Goal: Communication & Community: Ask a question

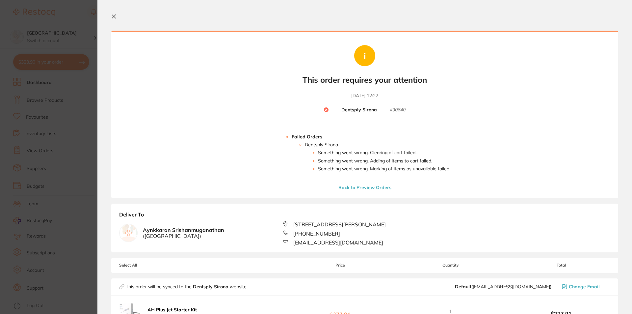
click at [115, 17] on icon at bounding box center [113, 16] width 5 height 5
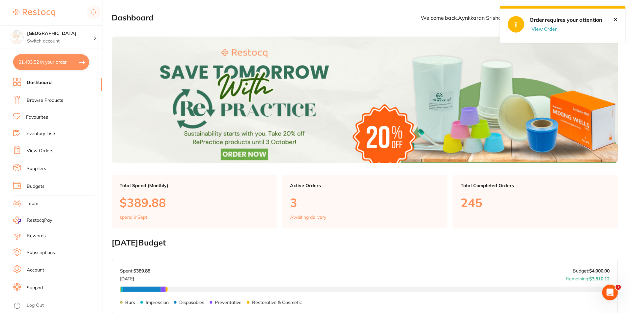
scroll to position [137, 0]
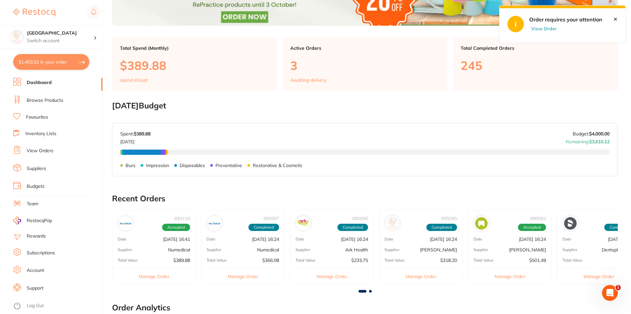
click at [50, 61] on button "$1,403.52 in your order" at bounding box center [51, 62] width 76 height 16
checkbox input "true"
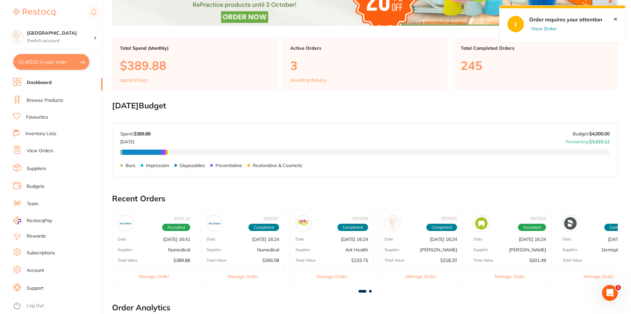
checkbox input "true"
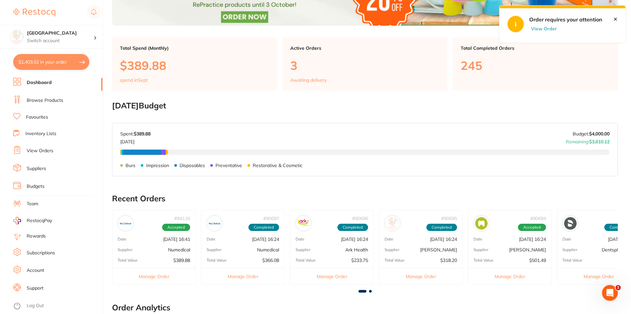
checkbox input "true"
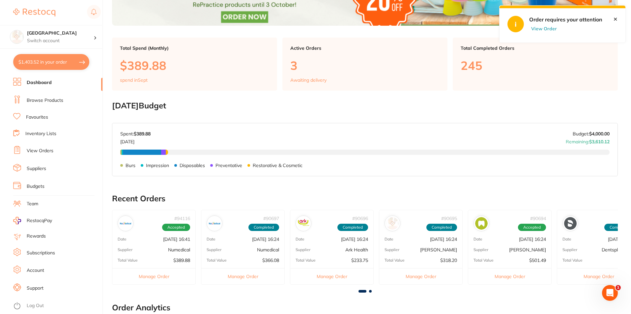
checkbox input "true"
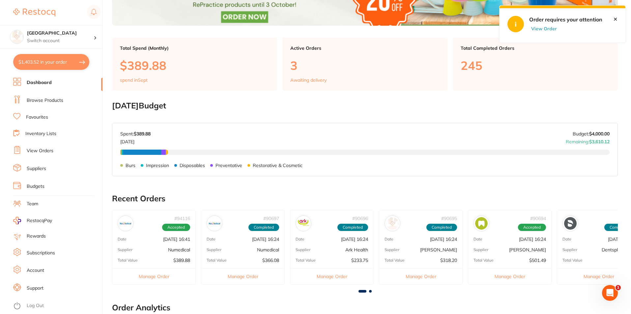
checkbox input "true"
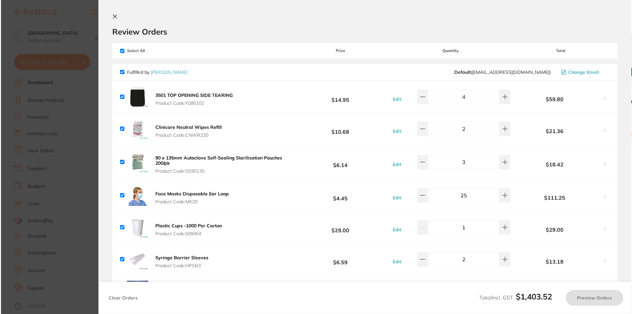
scroll to position [0, 0]
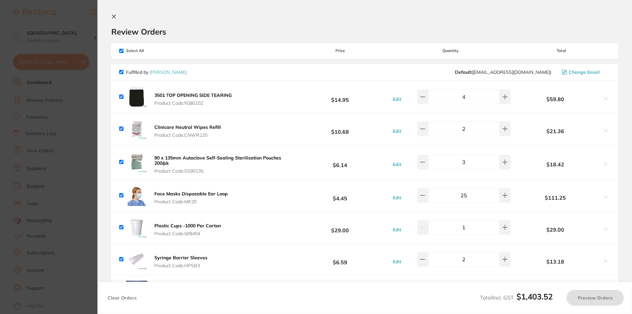
checkbox input "true"
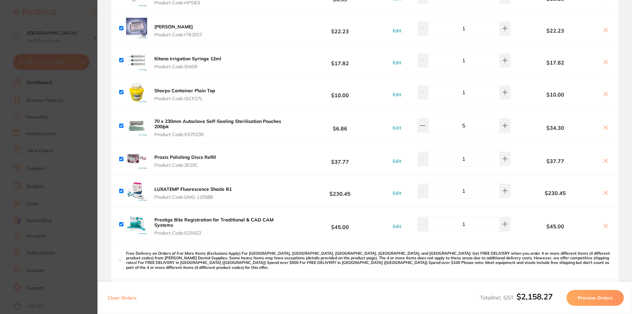
scroll to position [263, 0]
click at [604, 225] on icon at bounding box center [606, 226] width 4 height 4
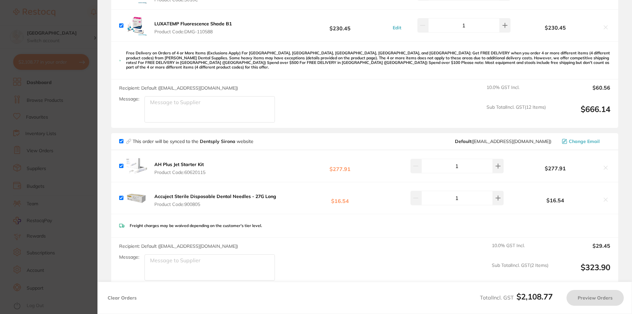
checkbox input "true"
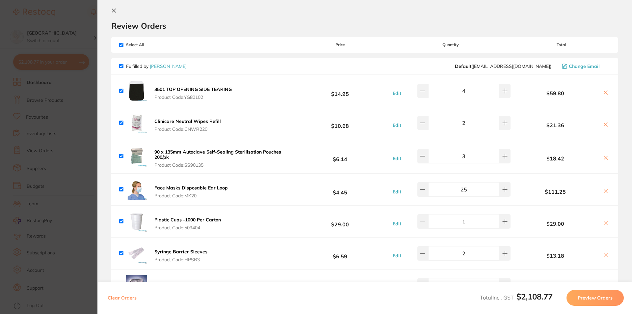
scroll to position [0, 0]
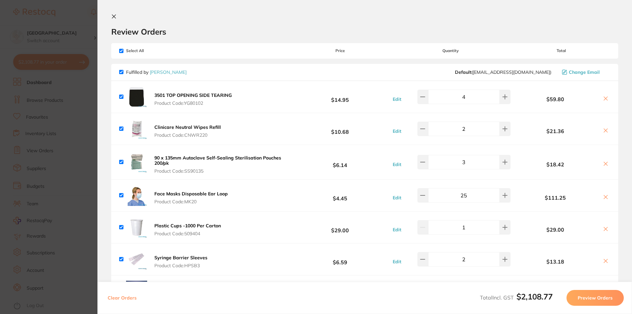
click at [38, 38] on section "Update RRP Set your pre negotiated price for this item. Item Agreed RRP (excl. …" at bounding box center [316, 157] width 632 height 314
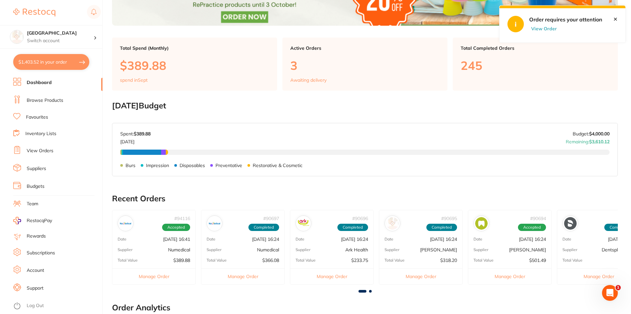
click at [549, 30] on button "View Order" at bounding box center [545, 29] width 33 height 6
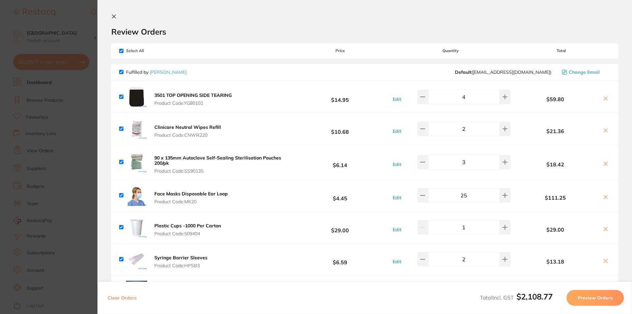
click at [120, 73] on input "checkbox" at bounding box center [121, 72] width 4 height 4
checkbox input "false"
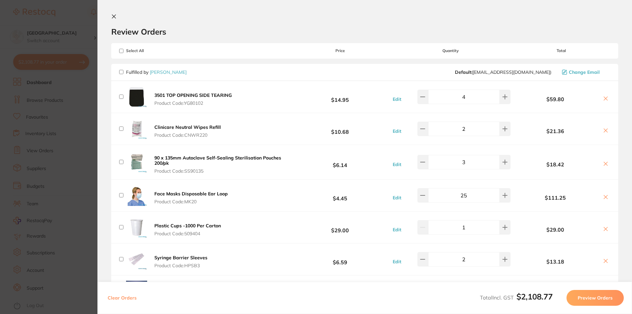
checkbox input "false"
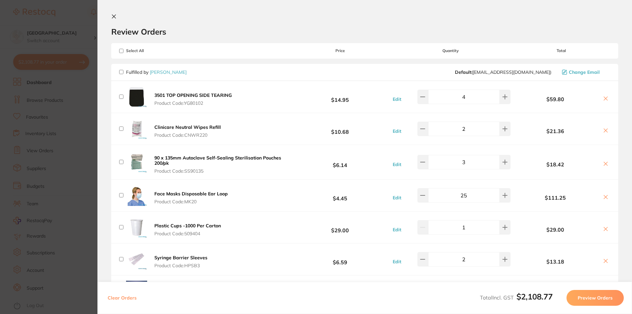
checkbox input "false"
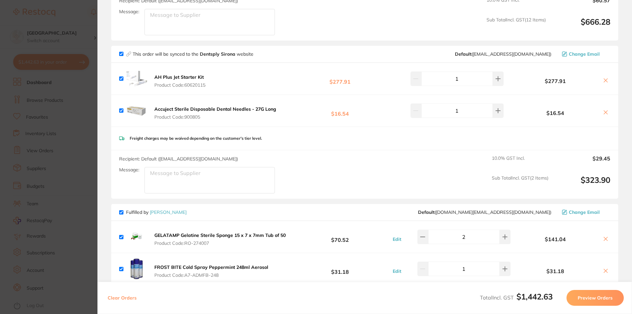
scroll to position [527, 0]
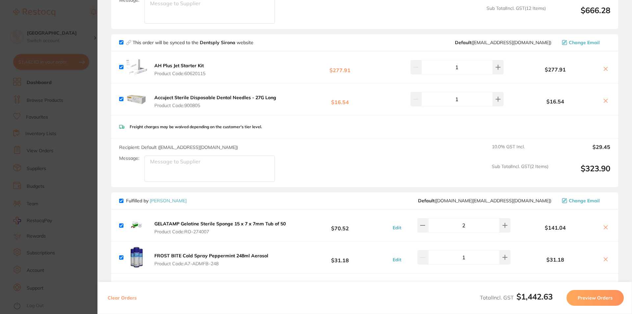
click at [123, 199] on input "checkbox" at bounding box center [121, 201] width 4 height 4
checkbox input "false"
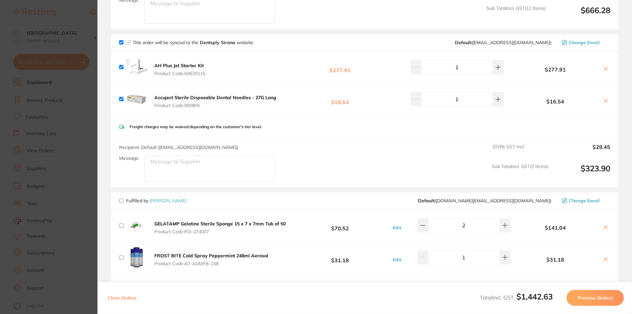
checkbox input "false"
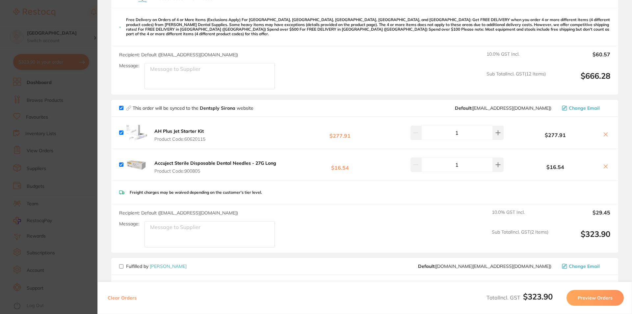
scroll to position [461, 0]
click at [591, 298] on button "Preview Orders" at bounding box center [595, 298] width 57 height 16
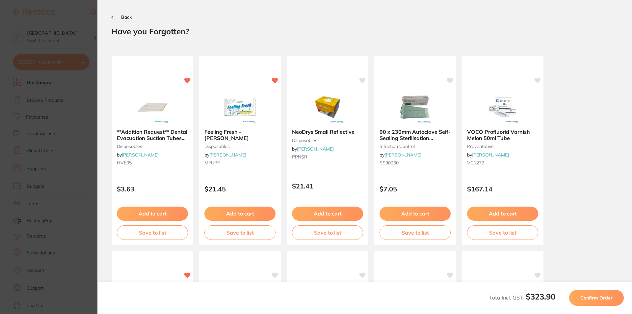
scroll to position [0, 0]
click at [590, 298] on span "Confirm Order" at bounding box center [597, 298] width 32 height 6
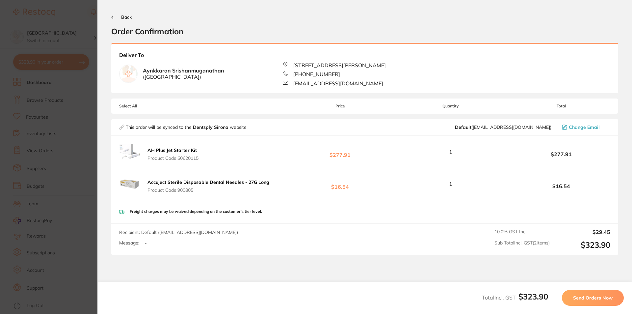
click at [601, 299] on span "Send Orders Now" at bounding box center [593, 298] width 40 height 6
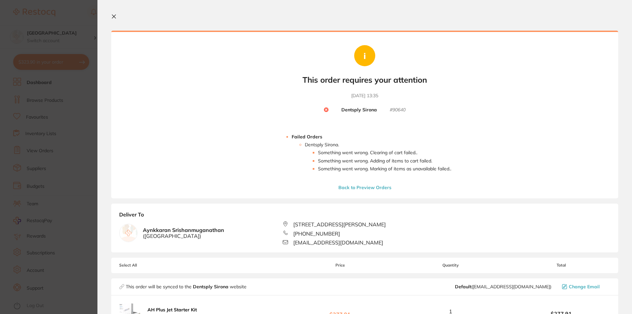
click at [114, 17] on icon at bounding box center [114, 17] width 4 height 4
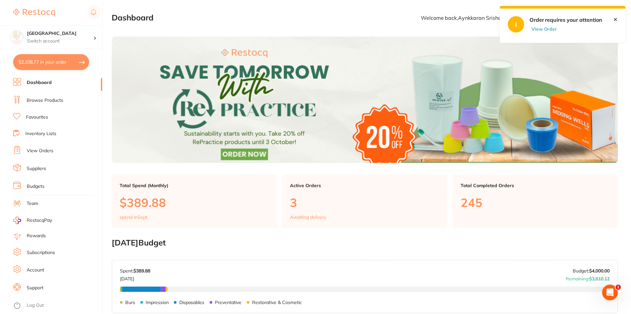
scroll to position [137, 0]
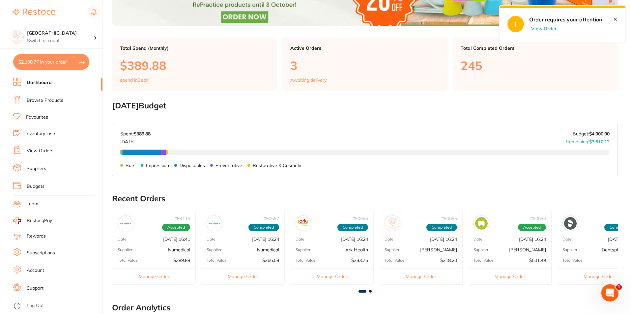
click at [610, 291] on icon "Open Intercom Messenger" at bounding box center [608, 292] width 11 height 11
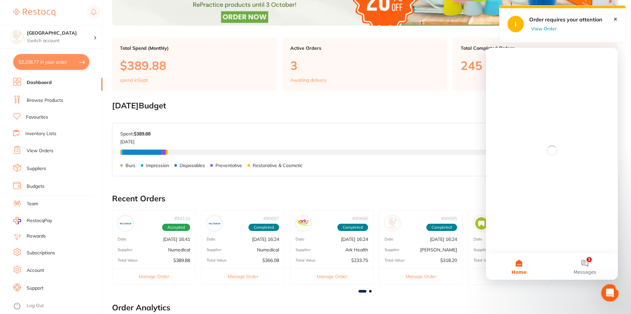
scroll to position [0, 0]
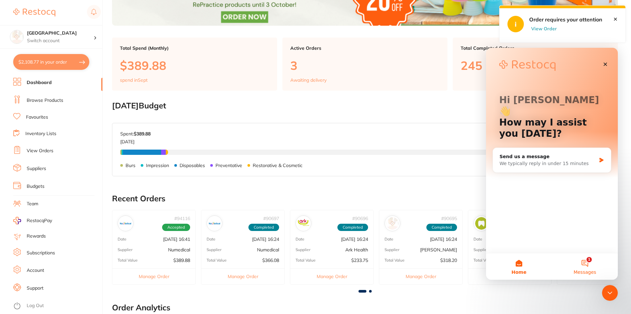
click at [584, 268] on button "1 Messages" at bounding box center [585, 266] width 66 height 26
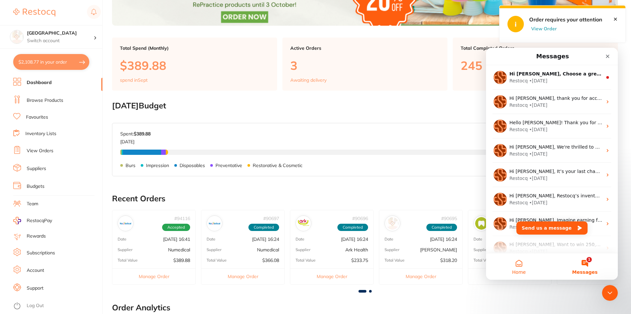
click at [519, 265] on button "Home" at bounding box center [519, 266] width 66 height 26
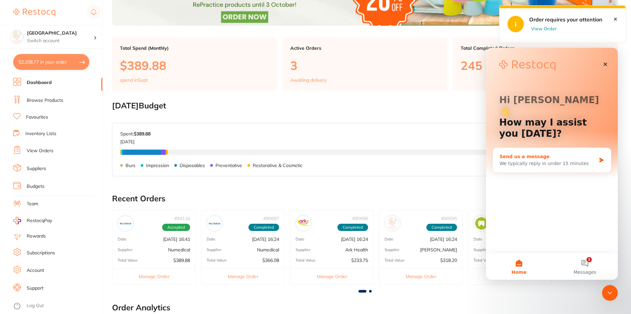
click at [563, 160] on div "We typically reply in under 15 minutes" at bounding box center [547, 163] width 97 height 7
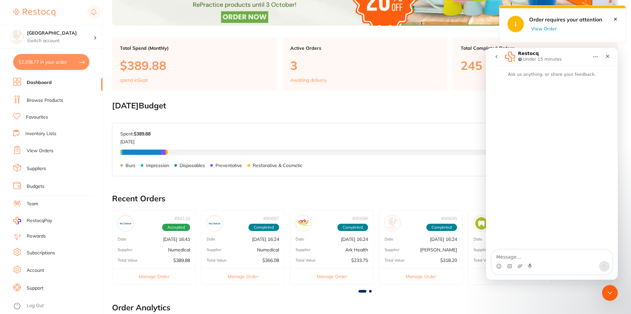
click at [539, 263] on div "Intercom messenger" at bounding box center [551, 266] width 121 height 11
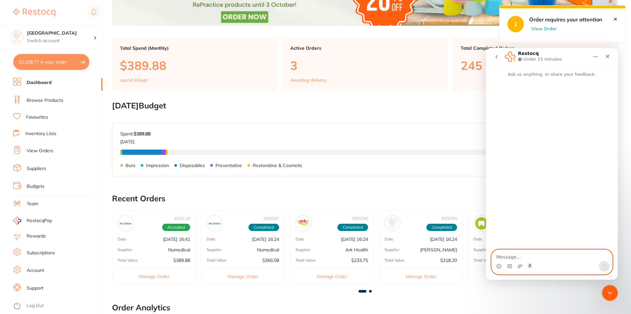
click at [542, 255] on textarea "Message…" at bounding box center [551, 255] width 121 height 11
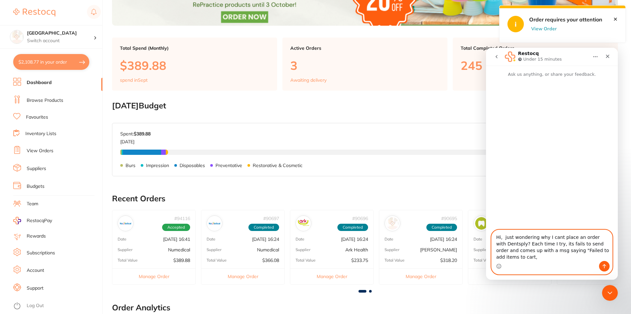
type textarea "Hi, just wondering why I cant place an order with Dentsply? Each time I try, it…"
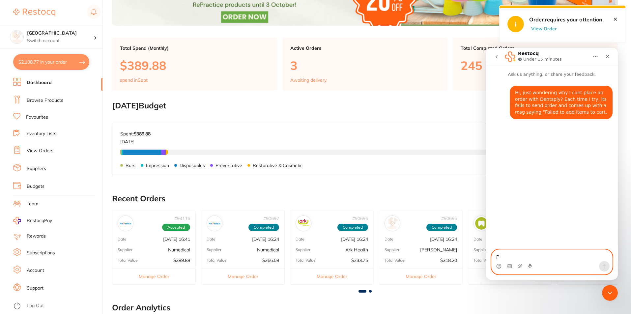
type textarea "F"
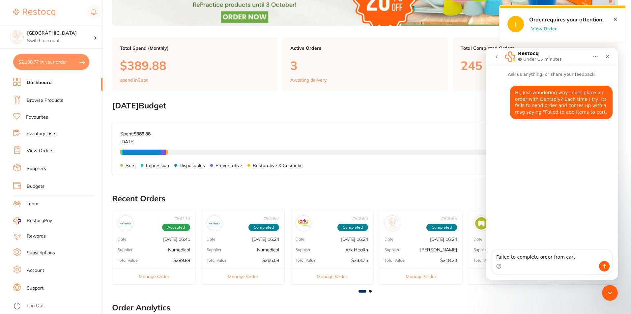
type textarea "Failed to complete order from cart"
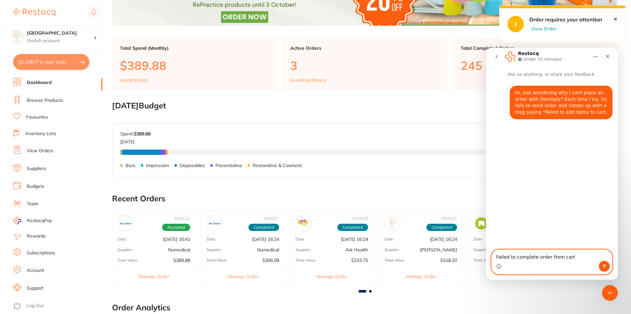
click at [602, 266] on icon "Send a message…" at bounding box center [603, 265] width 5 height 5
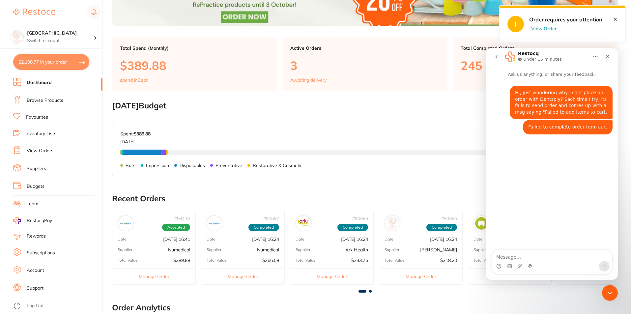
click at [382, 182] on div "Burs $9.65 Impression $11.00 Disposables $312.71 Preventative $38.84 Restorativ…" at bounding box center [364, 168] width 489 height 37
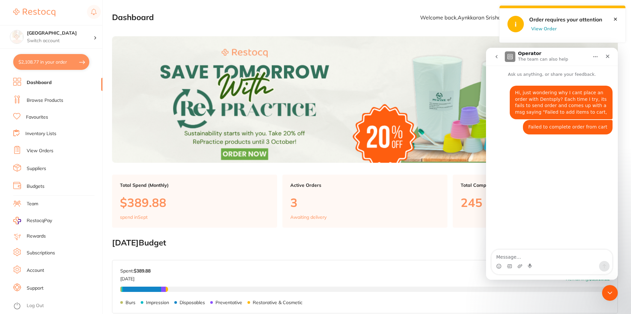
click at [58, 64] on button "$2,108.77 in your order" at bounding box center [51, 62] width 76 height 16
checkbox input "true"
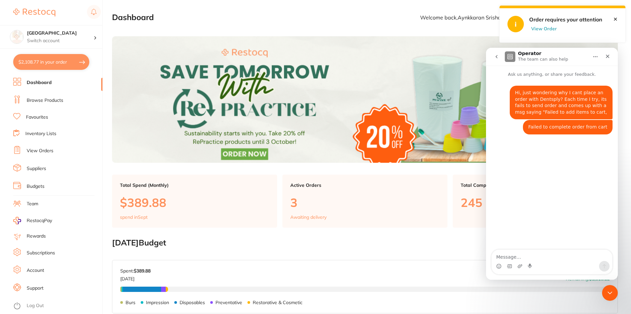
checkbox input "true"
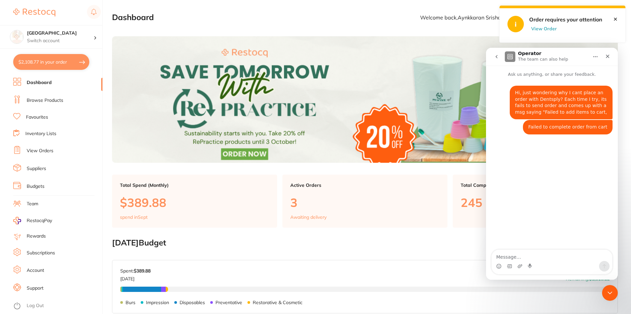
checkbox input "true"
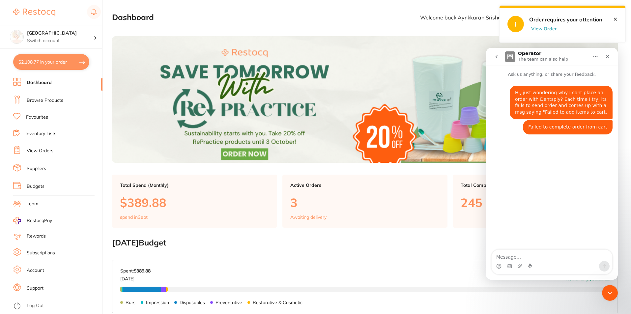
checkbox input "true"
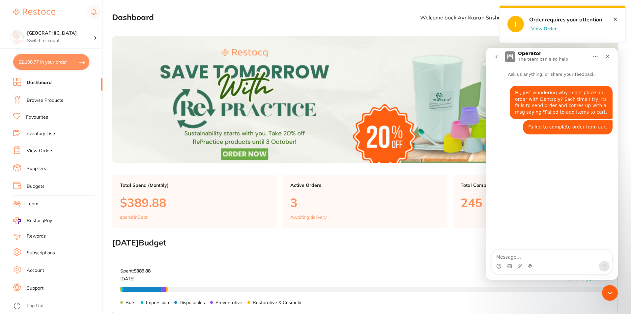
checkbox input "true"
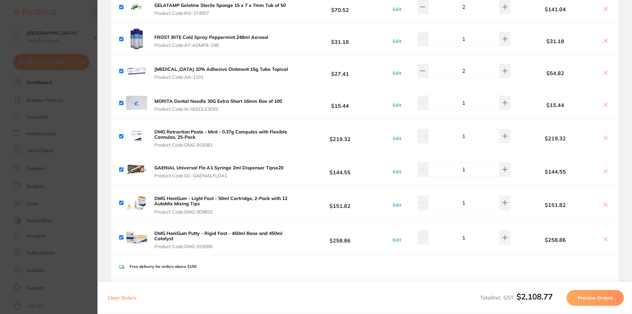
scroll to position [758, 0]
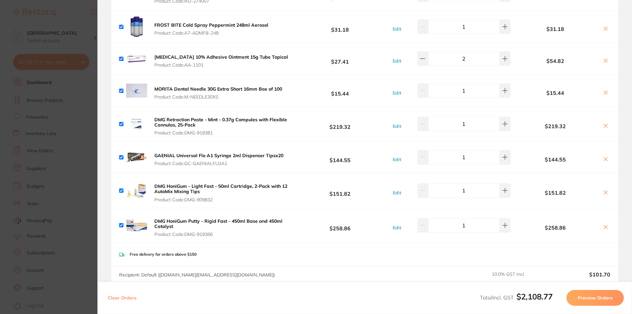
click at [213, 183] on b "DMG HoniGum - Light Fast - 50ml Cartridge, 2-Pack with 12 AutoMix Mixing Tips" at bounding box center [220, 188] width 133 height 11
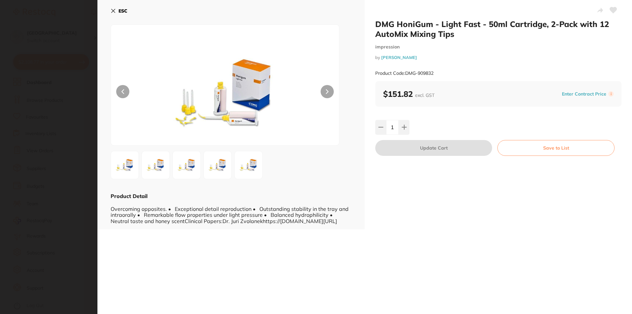
scroll to position [0, 0]
click at [249, 86] on img at bounding box center [225, 93] width 137 height 104
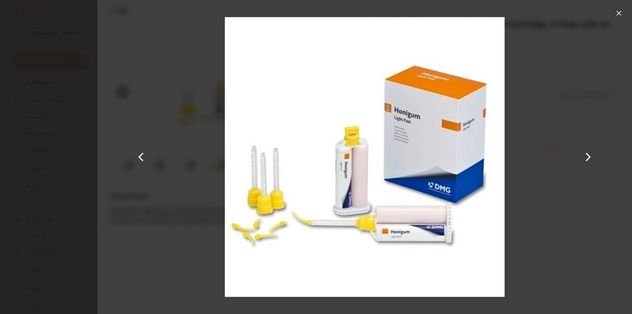
click at [588, 156] on button at bounding box center [589, 156] width 16 height 157
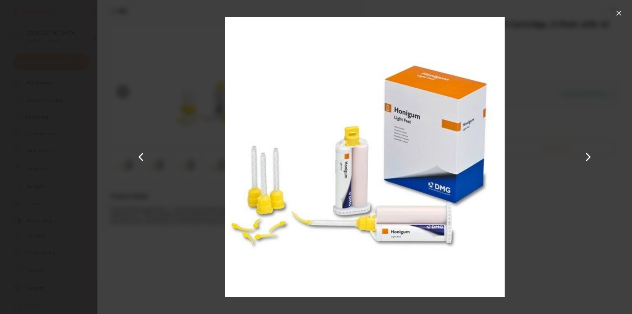
click at [617, 14] on button at bounding box center [619, 13] width 11 height 11
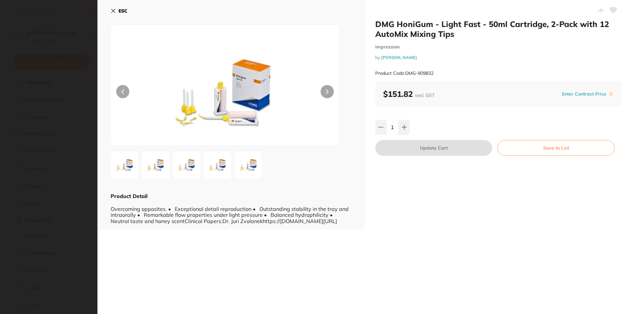
click at [111, 12] on icon at bounding box center [113, 10] width 5 height 5
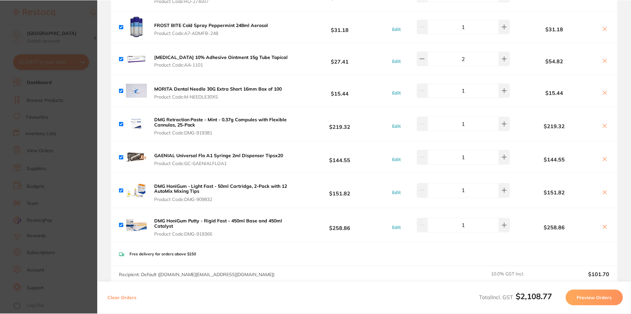
scroll to position [1, 0]
click at [84, 28] on section "Update RRP Set your pre negotiated price for this item. Item Agreed RRP (excl. …" at bounding box center [315, 157] width 631 height 314
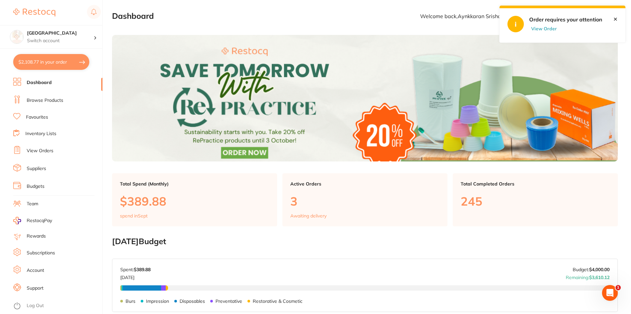
click at [76, 62] on button "$2,108.77 in your order" at bounding box center [51, 62] width 76 height 16
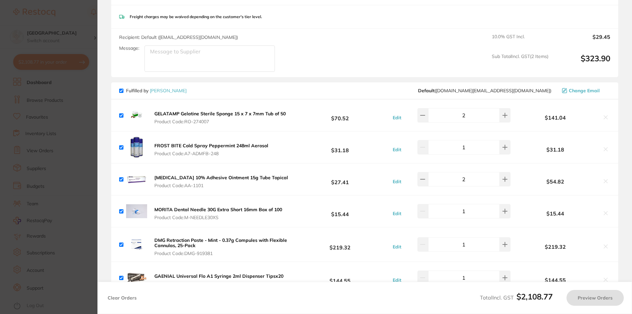
scroll to position [626, 0]
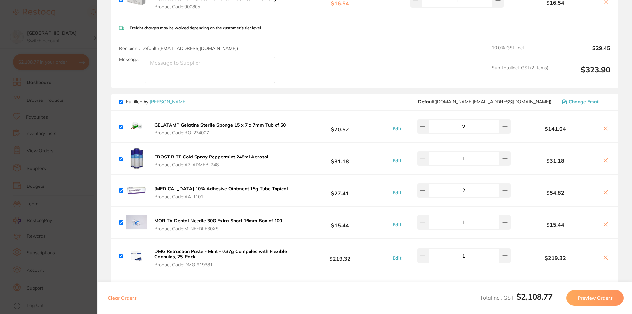
click at [121, 100] on input "checkbox" at bounding box center [121, 102] width 4 height 4
checkbox input "false"
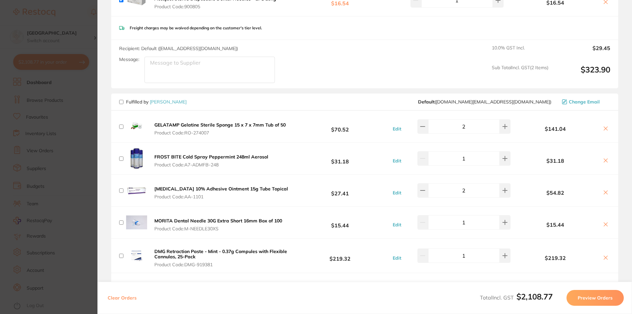
checkbox input "false"
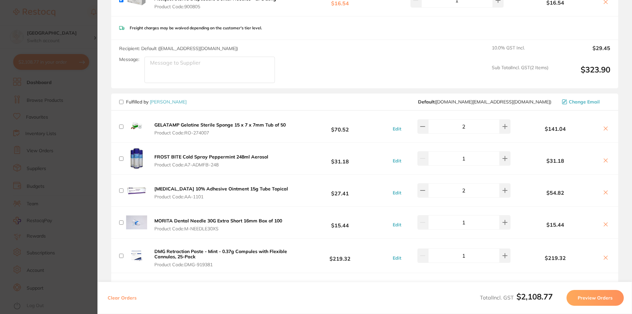
checkbox input "false"
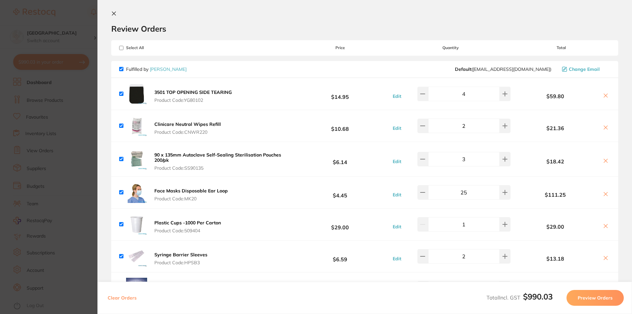
scroll to position [0, 0]
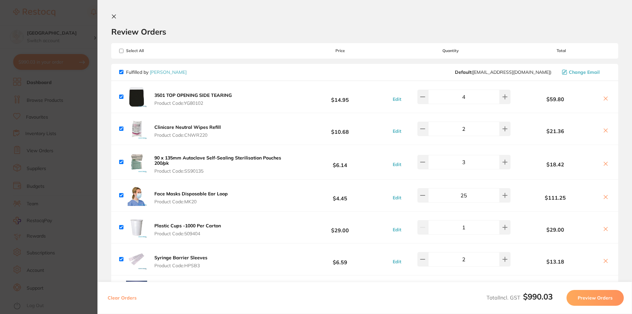
click at [122, 71] on input "checkbox" at bounding box center [121, 72] width 4 height 4
checkbox input "false"
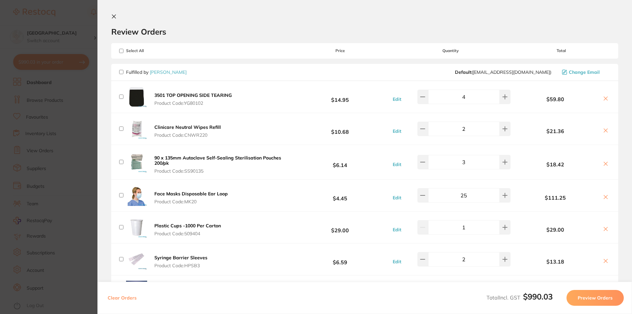
checkbox input "false"
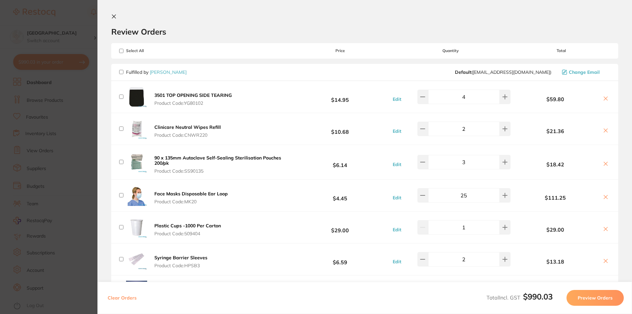
checkbox input "false"
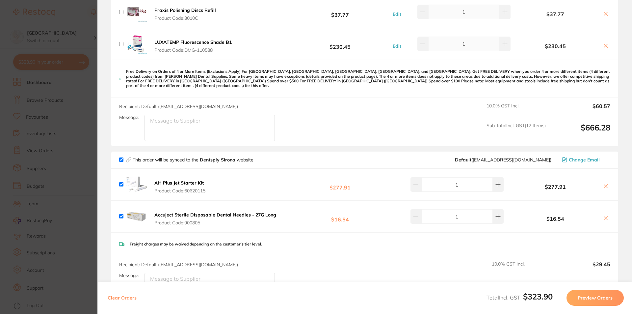
scroll to position [428, 0]
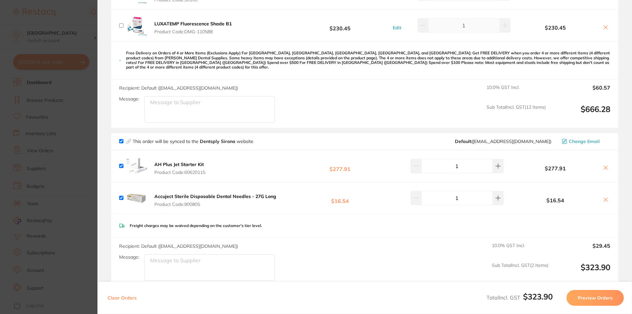
click at [86, 93] on section "Update RRP Set your pre negotiated price for this item. Item Agreed RRP (excl. …" at bounding box center [316, 157] width 632 height 314
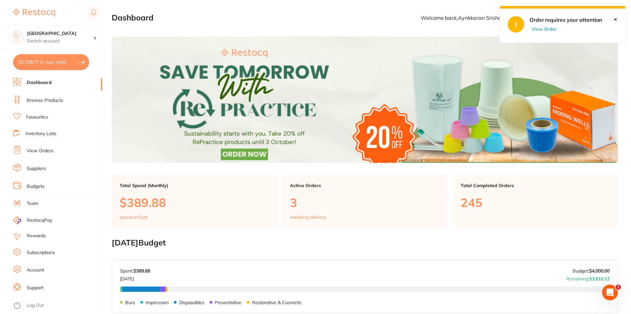
scroll to position [1, 0]
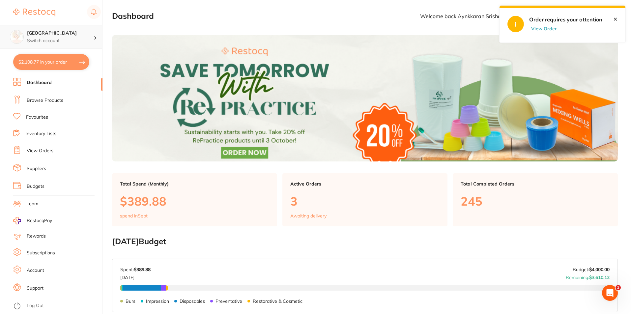
click at [93, 41] on p "Switch account" at bounding box center [60, 41] width 67 height 7
click at [38, 170] on link "Suppliers" at bounding box center [36, 168] width 19 height 7
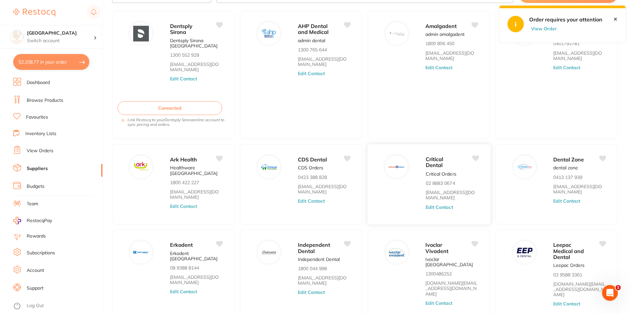
scroll to position [33, 0]
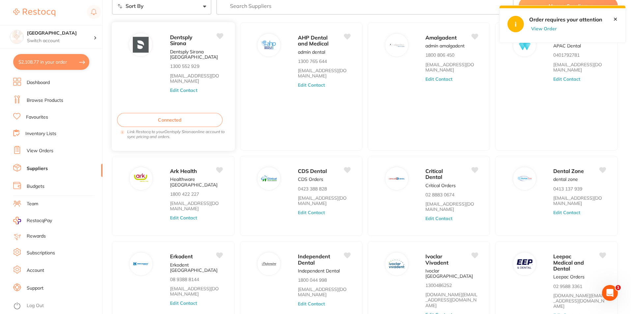
click at [166, 118] on button "Connected" at bounding box center [170, 120] width 106 height 14
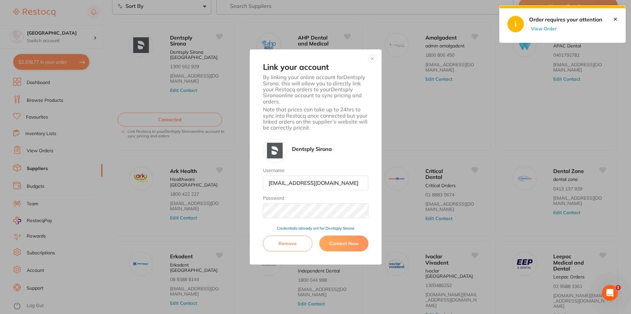
click at [344, 246] on button "Connect Now" at bounding box center [343, 243] width 49 height 16
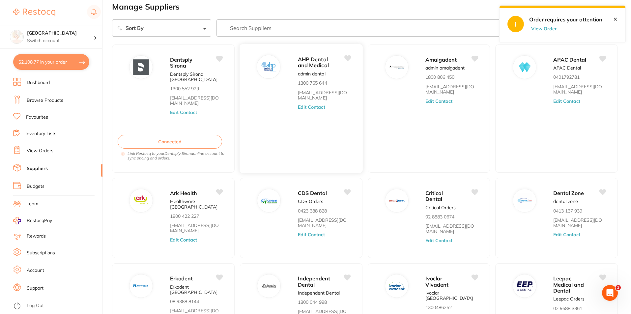
scroll to position [0, 0]
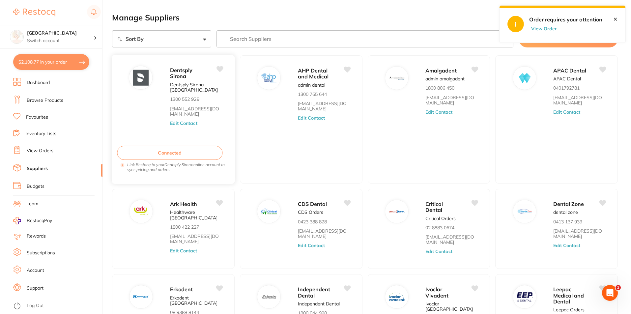
click at [174, 152] on button "Connected" at bounding box center [170, 153] width 106 height 14
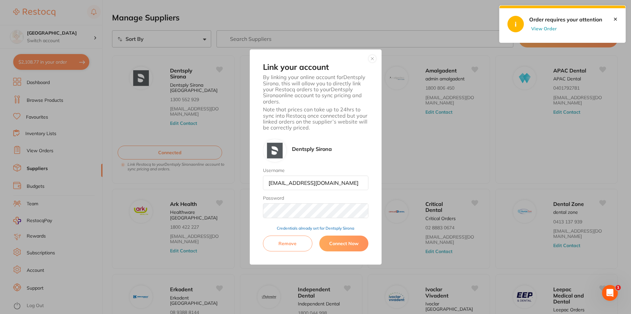
click at [342, 242] on button "Connect Now" at bounding box center [343, 243] width 49 height 16
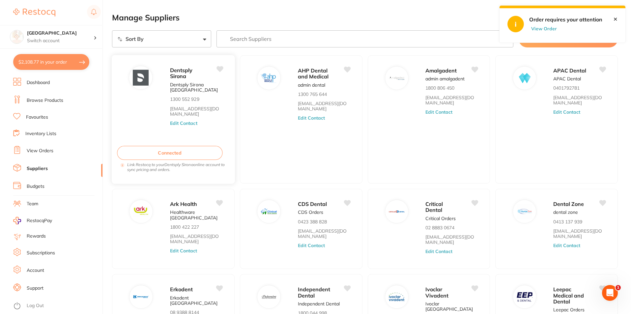
click at [179, 123] on button "Edit Contact" at bounding box center [183, 123] width 27 height 5
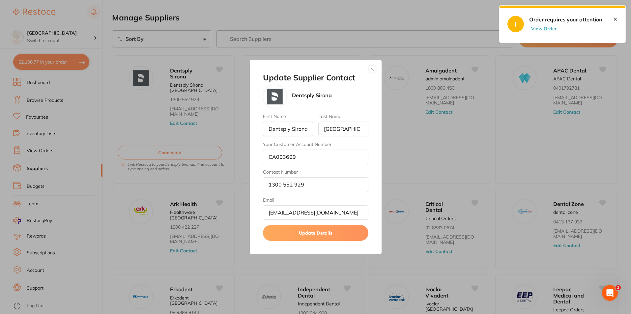
click at [370, 68] on button "button" at bounding box center [372, 69] width 8 height 8
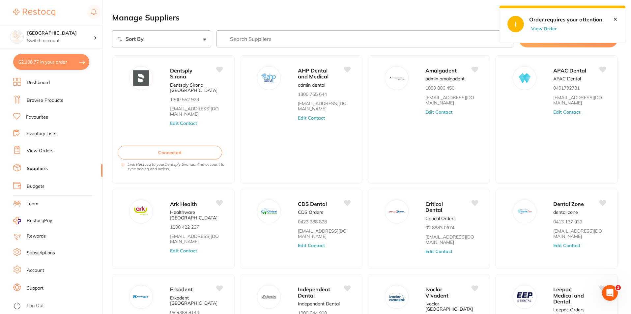
click at [190, 152] on button "Connected" at bounding box center [170, 153] width 105 height 14
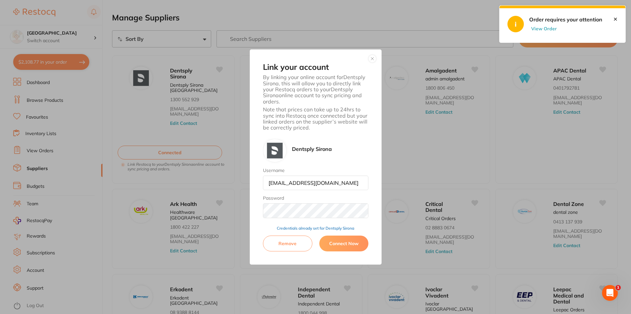
click at [258, 236] on div "Link your account By linking your online account for Dentsply Sirona , this wil…" at bounding box center [316, 156] width 132 height 215
click at [345, 246] on button "Connect Now" at bounding box center [343, 243] width 49 height 16
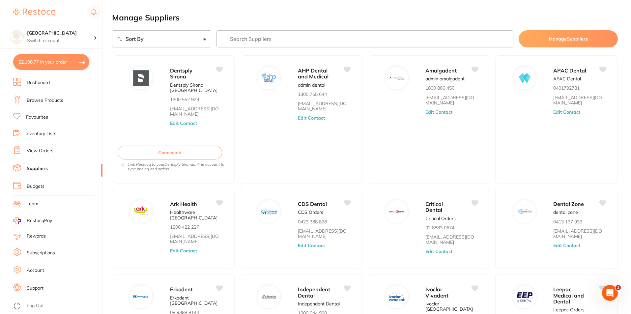
click at [62, 99] on link "Browse Products" at bounding box center [45, 100] width 37 height 7
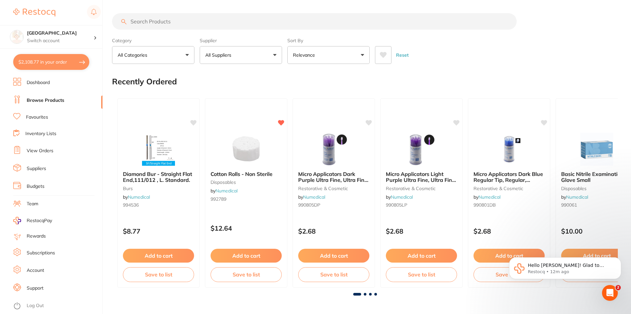
click at [47, 119] on link "Favourites" at bounding box center [37, 117] width 22 height 7
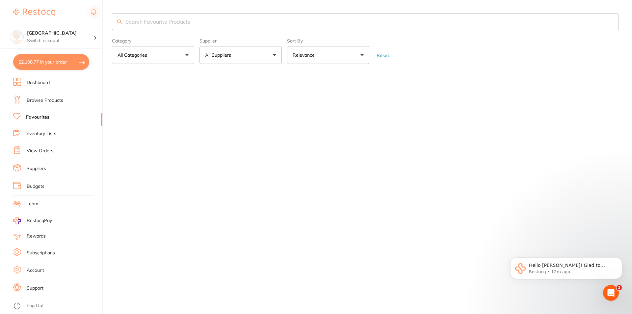
click at [188, 17] on input "search" at bounding box center [365, 21] width 507 height 17
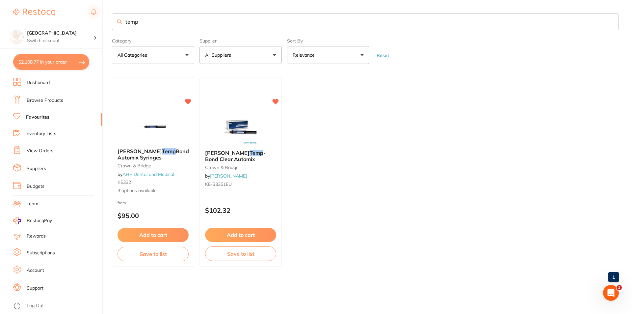
type input "temp"
click at [168, 17] on input "temp" at bounding box center [365, 21] width 507 height 17
drag, startPoint x: 131, startPoint y: 25, endPoint x: 120, endPoint y: 27, distance: 11.6
click at [120, 27] on input "temp" at bounding box center [365, 21] width 507 height 17
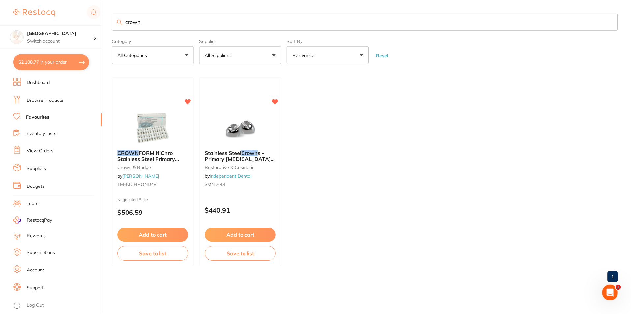
scroll to position [0, 0]
type input "c"
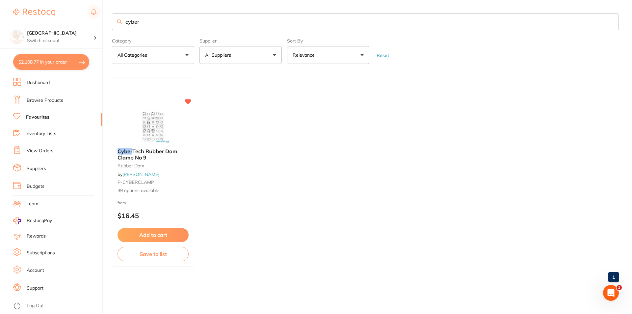
type input "cyber"
click at [59, 100] on link "Browse Products" at bounding box center [45, 100] width 37 height 7
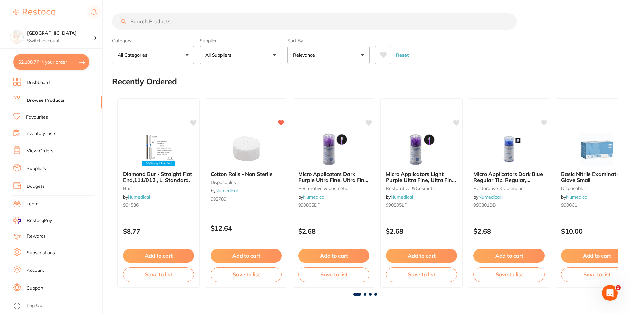
click at [146, 24] on input "search" at bounding box center [314, 21] width 404 height 16
click at [152, 21] on input "search" at bounding box center [314, 21] width 404 height 16
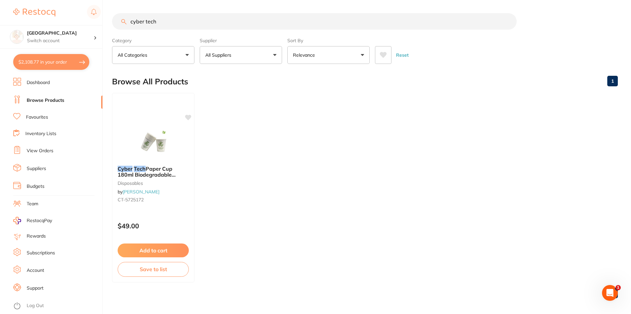
drag, startPoint x: 167, startPoint y: 23, endPoint x: 114, endPoint y: 24, distance: 53.4
click at [114, 24] on input "cyber tech" at bounding box center [314, 21] width 404 height 16
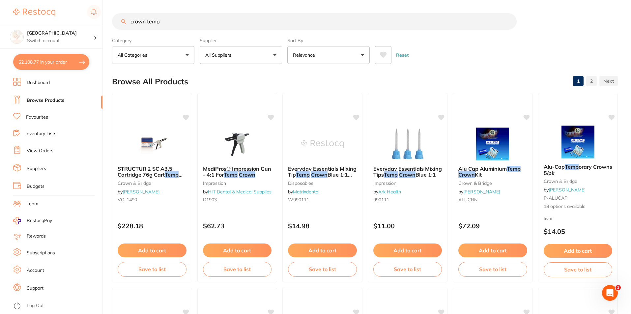
type input "crown temp"
click at [379, 51] on button at bounding box center [383, 55] width 16 height 18
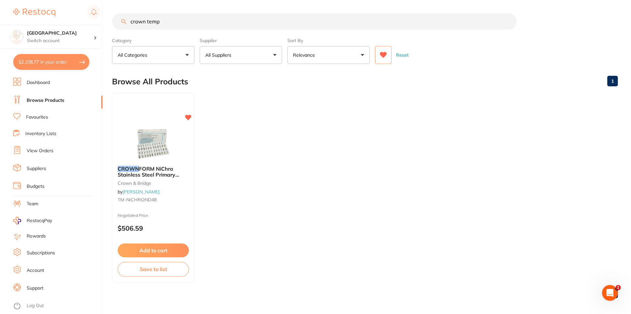
click at [383, 55] on icon at bounding box center [383, 55] width 7 height 6
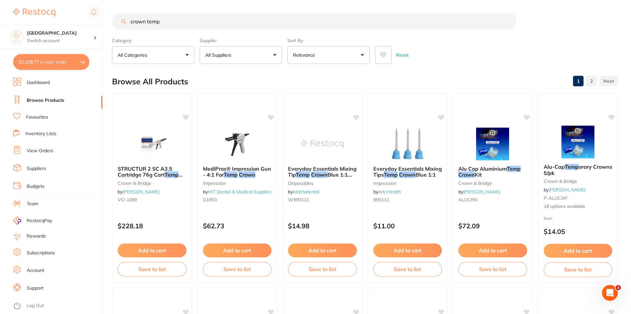
drag, startPoint x: 174, startPoint y: 24, endPoint x: 124, endPoint y: 15, distance: 50.4
click at [115, 14] on div "crown temp" at bounding box center [365, 21] width 506 height 16
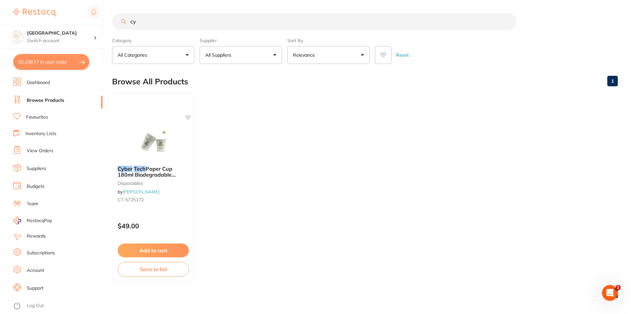
type input "c"
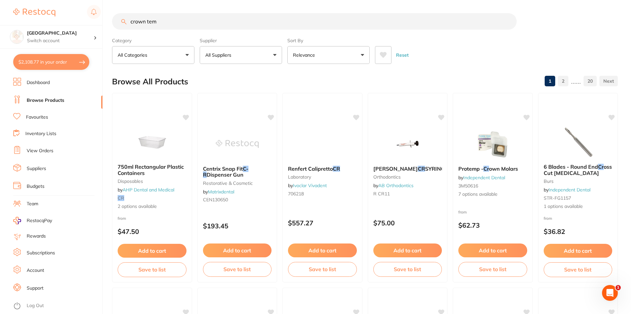
type input "crown temp"
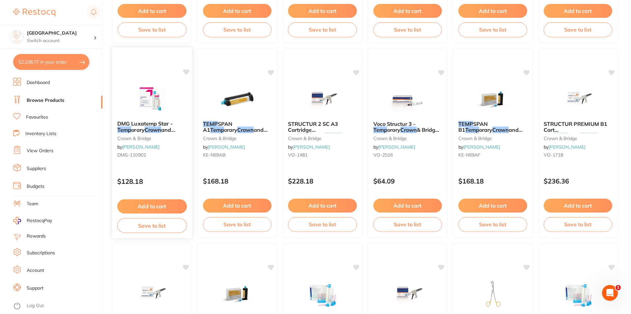
scroll to position [1021, 0]
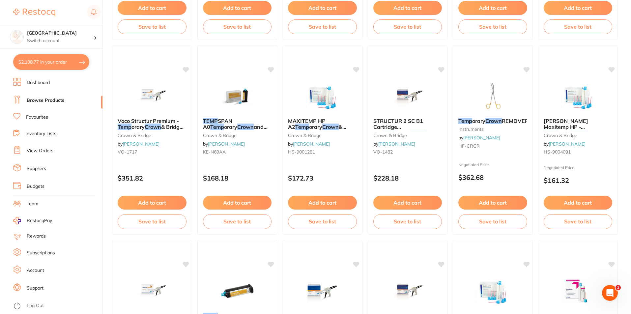
click at [38, 118] on link "Favourites" at bounding box center [37, 117] width 22 height 7
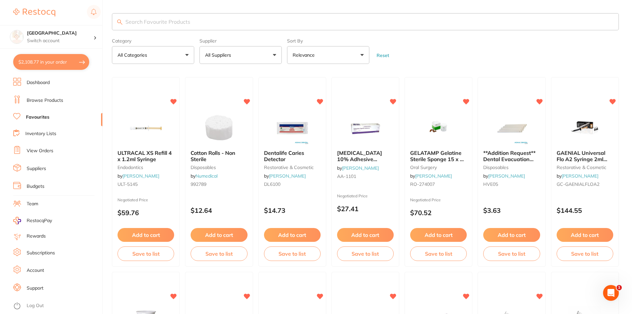
click at [170, 23] on input "search" at bounding box center [365, 21] width 507 height 17
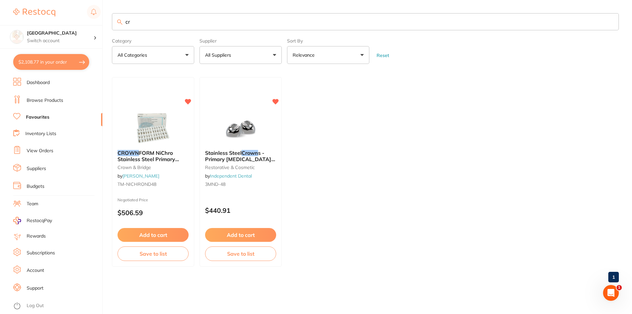
type input "c"
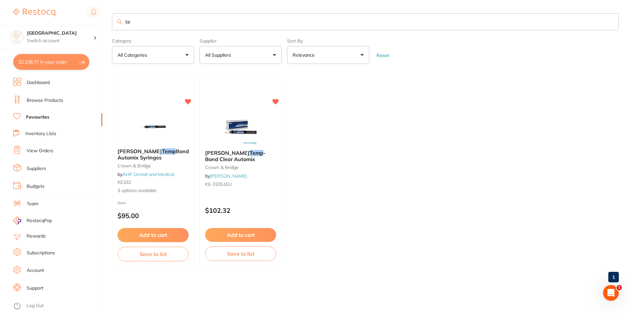
type input "t"
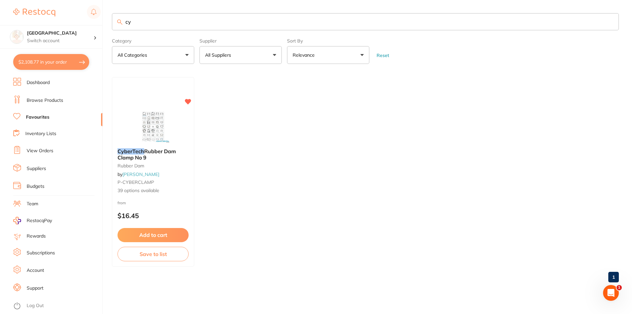
type input "c"
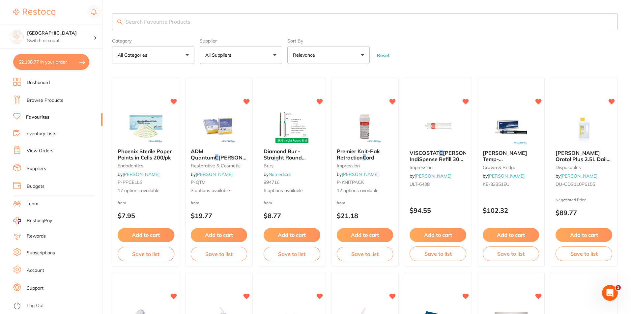
click at [187, 22] on input "search" at bounding box center [365, 21] width 506 height 17
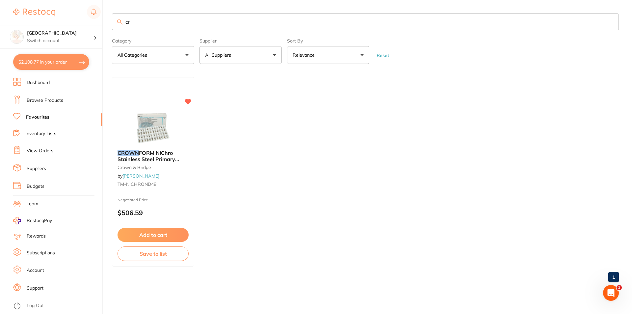
type input "c"
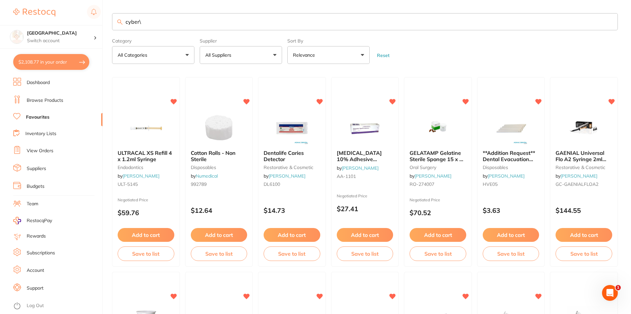
type input "cyber"
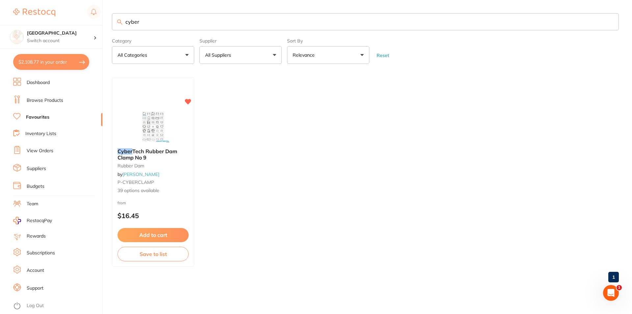
click at [48, 97] on link "Browse Products" at bounding box center [45, 100] width 37 height 7
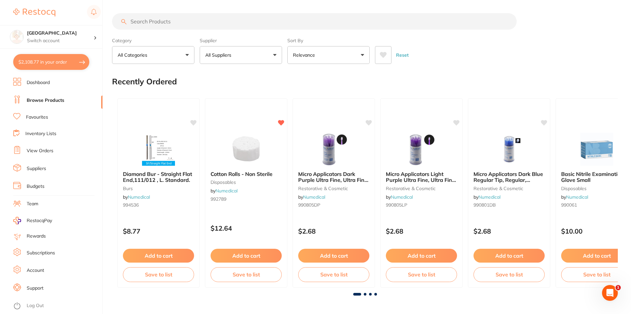
click at [167, 20] on input "search" at bounding box center [314, 21] width 404 height 16
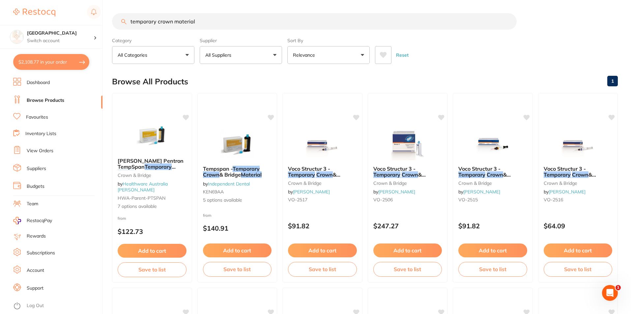
scroll to position [0, 0]
drag, startPoint x: 155, startPoint y: 31, endPoint x: 76, endPoint y: 35, distance: 79.5
click at [76, 35] on div "$2,108.77 Lakes Boulevard Dental Switch account Lakes Boulevard Dental $2,108.7…" at bounding box center [315, 157] width 631 height 314
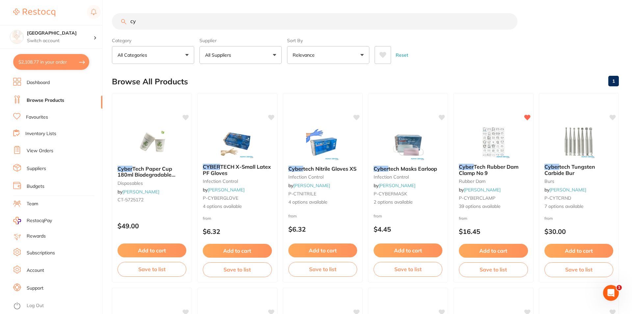
type input "c"
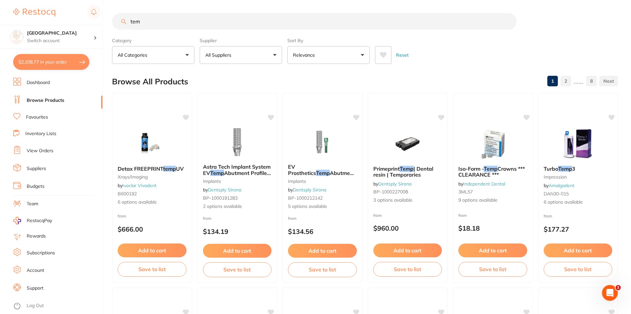
scroll to position [0, 0]
type input "t"
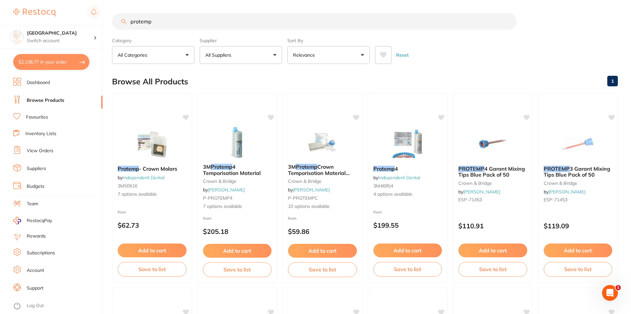
drag, startPoint x: 159, startPoint y: 15, endPoint x: 66, endPoint y: 20, distance: 94.0
click at [66, 20] on div "$2,108.77 Lakes Boulevard Dental Switch account Lakes Boulevard Dental $2,108.7…" at bounding box center [315, 157] width 631 height 314
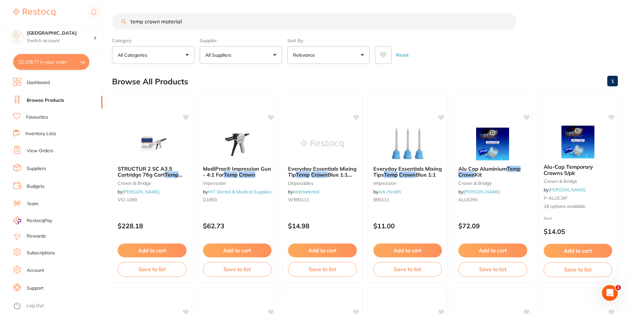
drag, startPoint x: 195, startPoint y: 22, endPoint x: 94, endPoint y: 25, distance: 101.2
click at [94, 25] on div "$2,108.77 Lakes Boulevard Dental Switch account Lakes Boulevard Dental $2,108.7…" at bounding box center [315, 157] width 631 height 314
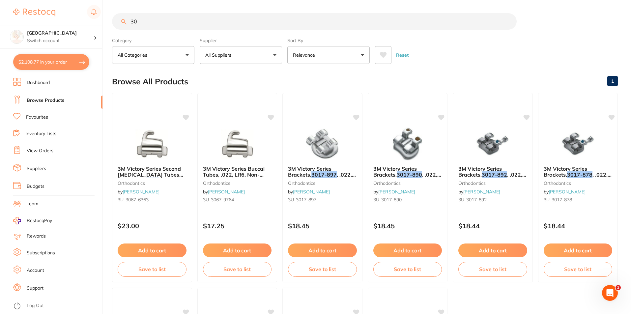
type input "3"
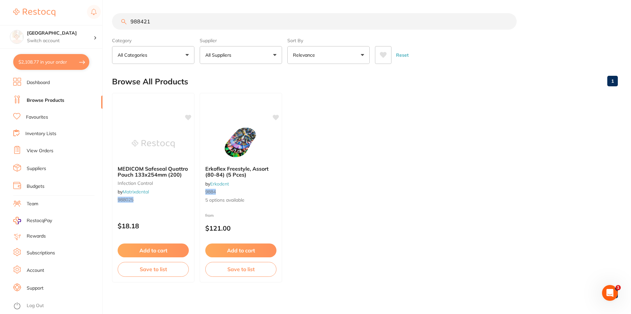
type input "9884211"
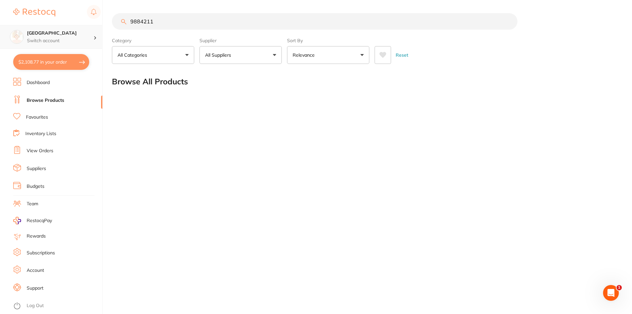
scroll to position [0, 0]
drag, startPoint x: 171, startPoint y: 25, endPoint x: 78, endPoint y: 30, distance: 93.7
click at [79, 29] on div "$2,108.77 Lakes Boulevard Dental Switch account Lakes Boulevard Dental $2,108.7…" at bounding box center [316, 157] width 632 height 314
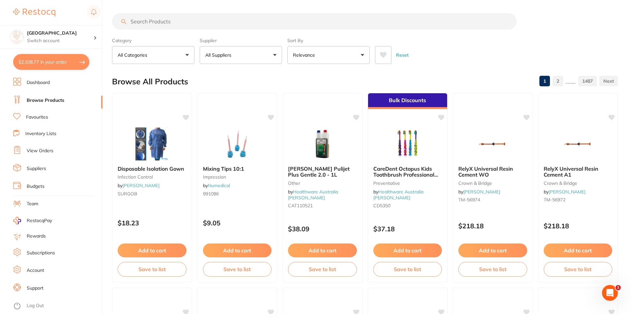
scroll to position [0, 0]
click at [38, 151] on link "View Orders" at bounding box center [40, 151] width 27 height 7
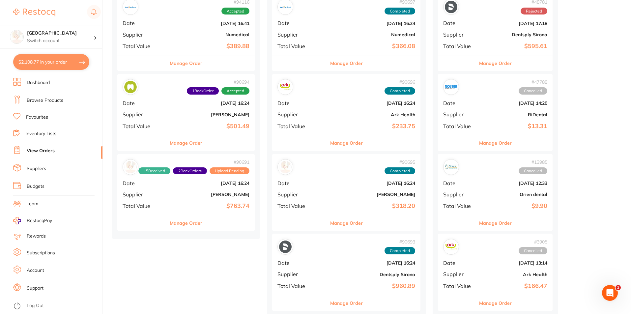
scroll to position [99, 0]
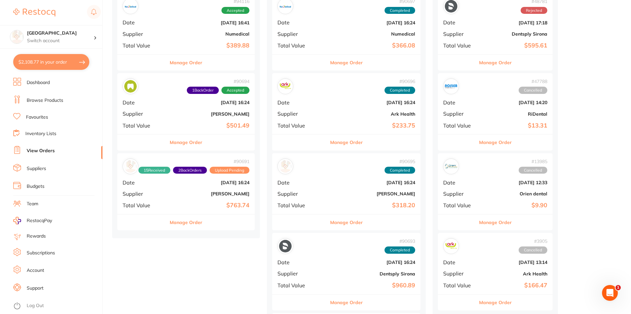
click at [197, 197] on div "# 90691 15 Received 2 Back Orders Upload Pending Date Aug 19 2025, 16:24 Suppli…" at bounding box center [185, 183] width 137 height 61
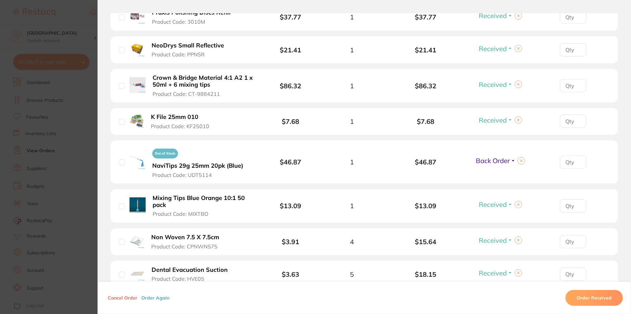
scroll to position [329, 0]
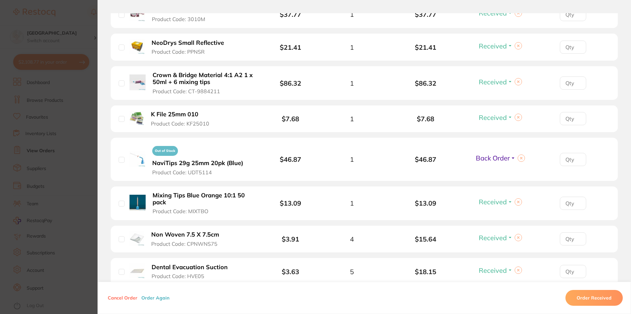
click at [211, 73] on b "Crown & Bridge Material 4:1 A2 1 x 50ml + 6 mixing tips" at bounding box center [203, 79] width 102 height 14
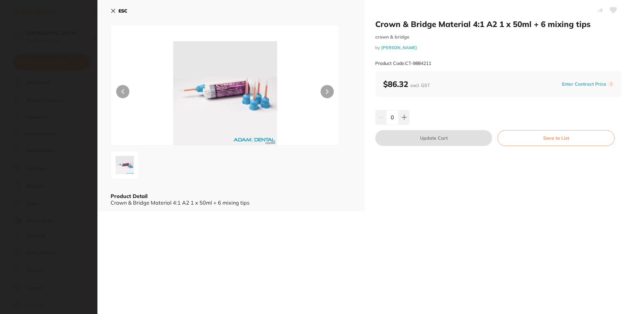
scroll to position [0, 0]
click at [613, 10] on icon at bounding box center [613, 10] width 7 height 6
click at [410, 118] on div "0" at bounding box center [498, 117] width 246 height 14
click at [406, 118] on button at bounding box center [404, 117] width 11 height 14
type input "1"
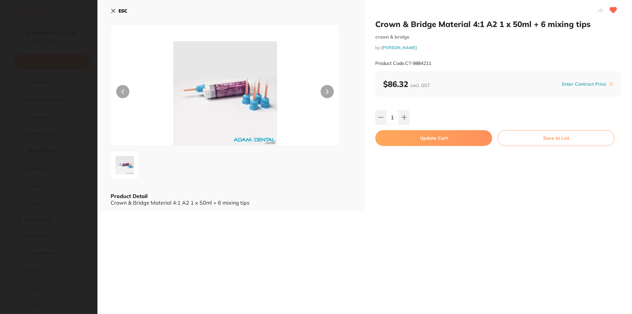
click at [415, 139] on button "Update Cart" at bounding box center [433, 138] width 117 height 16
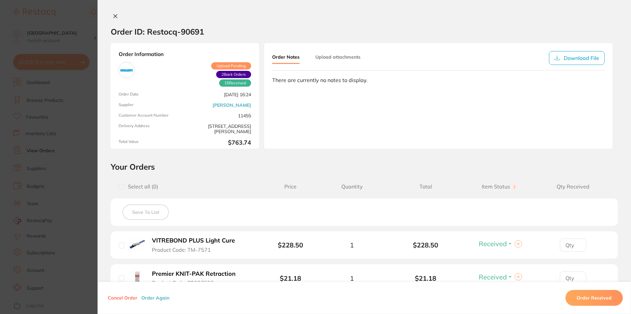
click at [114, 16] on icon at bounding box center [116, 16] width 4 height 4
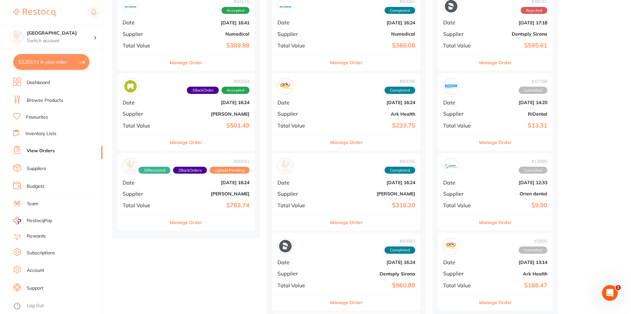
click at [70, 66] on button "$2,203.72 in your order" at bounding box center [51, 62] width 76 height 16
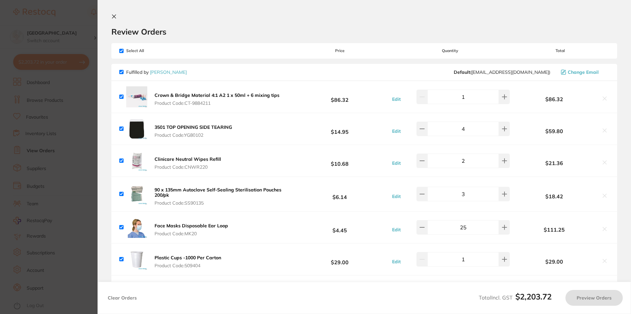
checkbox input "true"
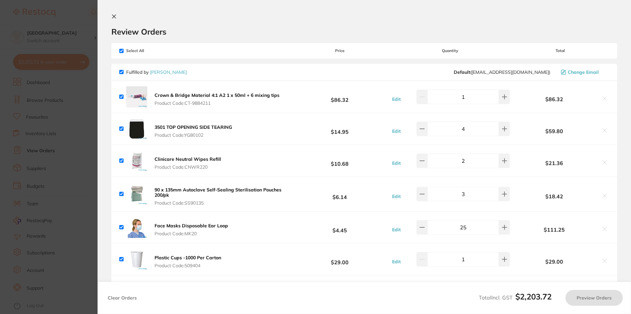
checkbox input "true"
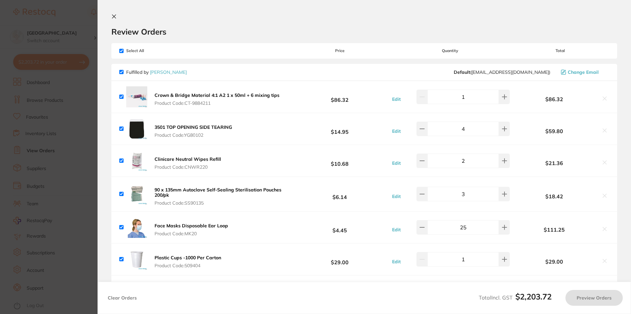
checkbox input "true"
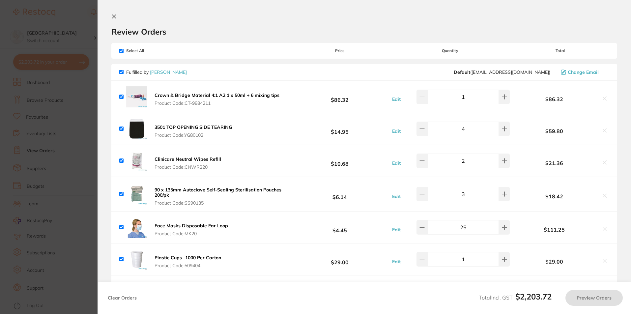
checkbox input "true"
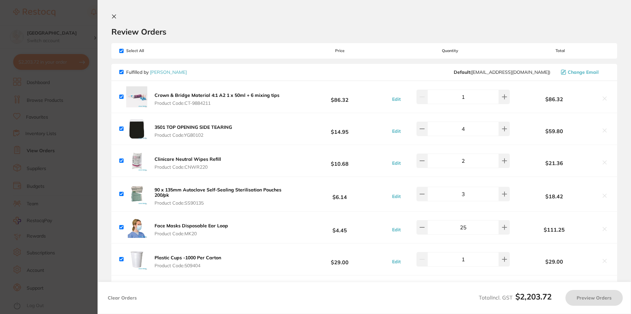
checkbox input "true"
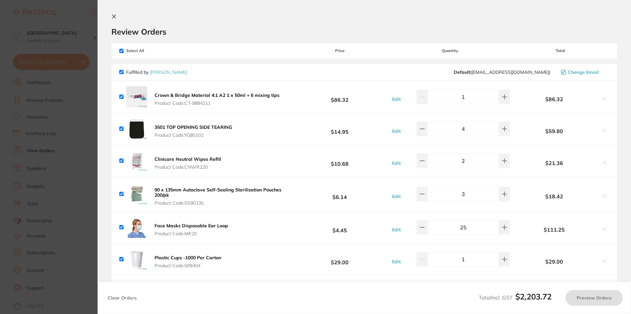
checkbox input "true"
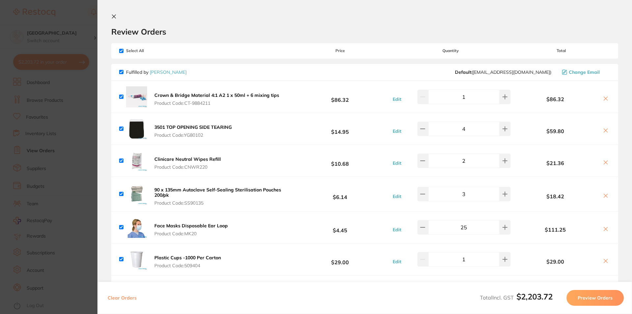
click at [110, 14] on section "Review Orders Your orders are being processed and we will notify you once we ha…" at bounding box center [364, 157] width 535 height 314
click at [115, 17] on icon at bounding box center [114, 17] width 4 height 4
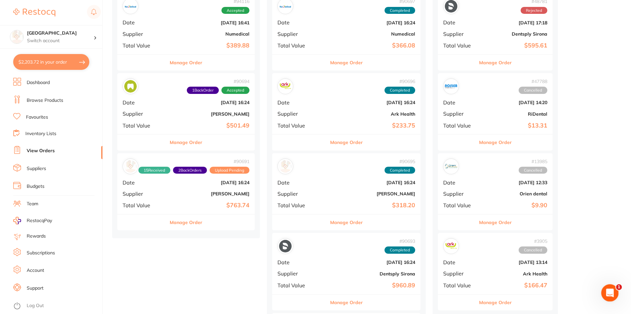
click at [611, 294] on icon "Open Intercom Messenger" at bounding box center [608, 292] width 11 height 11
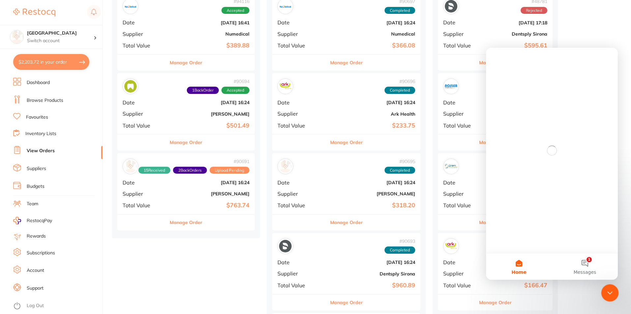
scroll to position [0, 0]
click at [586, 267] on button "1 Messages" at bounding box center [585, 266] width 66 height 26
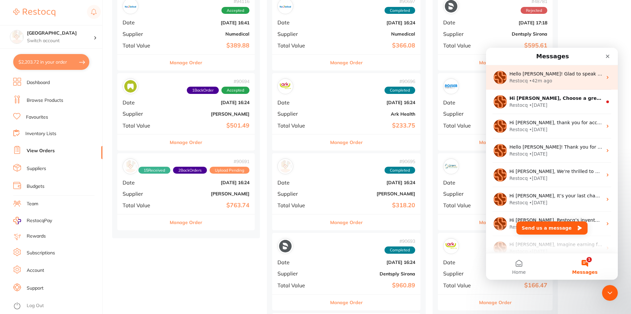
click at [556, 83] on div "Restocq • 42m ago" at bounding box center [555, 80] width 93 height 7
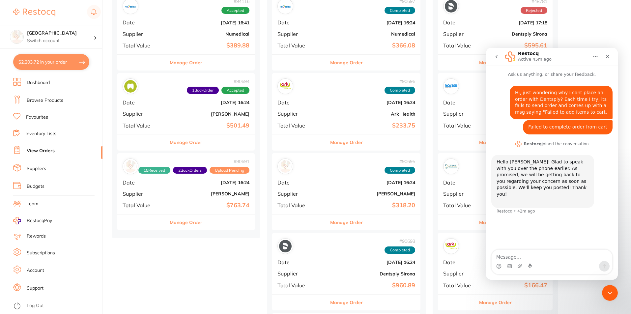
click at [497, 58] on icon "go back" at bounding box center [496, 56] width 2 height 3
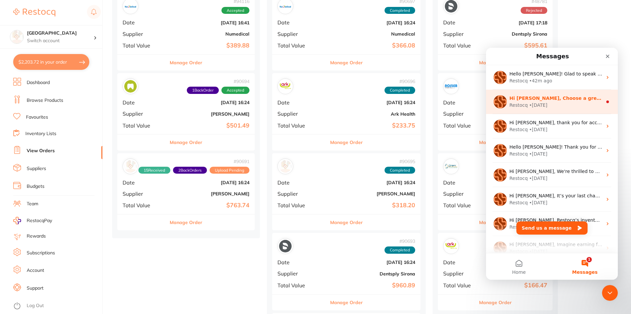
click at [549, 109] on div "Hi Aynkkaran, Choose a greener path in healthcare! 🌱Get 20% off all RePractice …" at bounding box center [552, 102] width 132 height 24
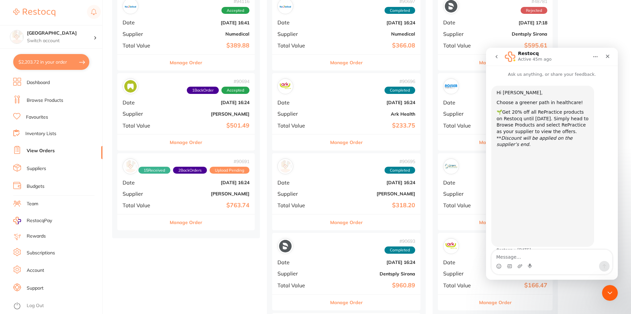
scroll to position [4, 0]
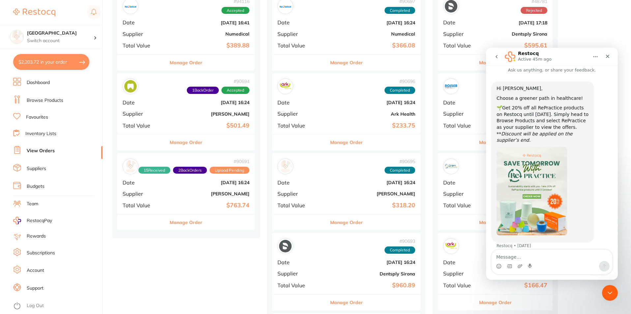
click at [495, 54] on icon "go back" at bounding box center [496, 56] width 5 height 5
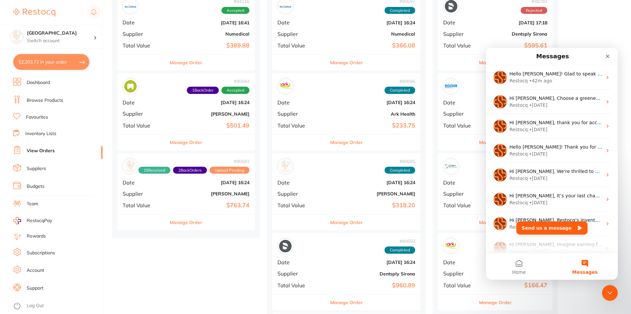
scroll to position [0, 0]
click at [609, 59] on div "Close" at bounding box center [607, 56] width 12 height 12
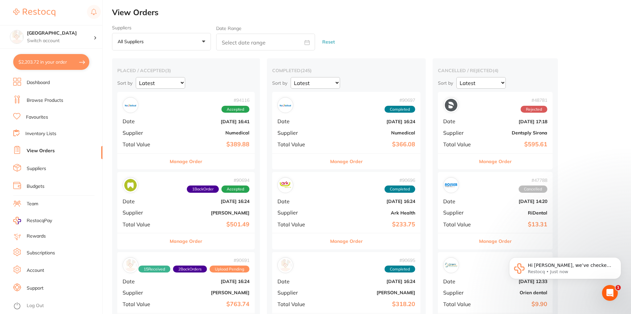
click at [41, 168] on link "Suppliers" at bounding box center [36, 168] width 19 height 7
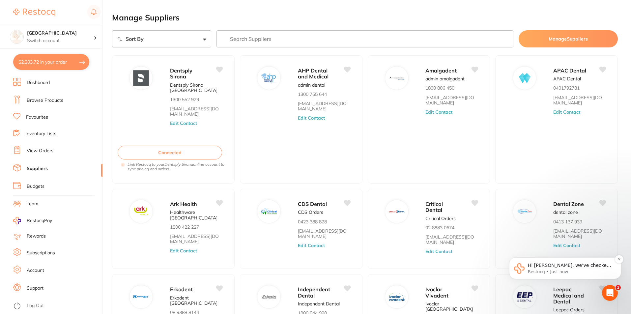
click at [566, 268] on p "Hi Rachel, we’ve checked this with our tech team, and it looks like the issue p…" at bounding box center [570, 265] width 85 height 7
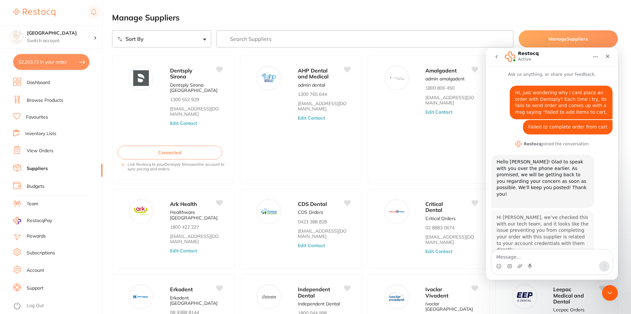
scroll to position [1, 0]
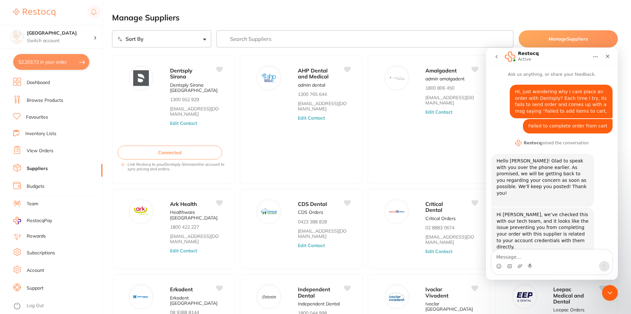
click at [533, 259] on textarea "Message…" at bounding box center [551, 255] width 121 height 11
type textarea "H"
type textarea "W"
drag, startPoint x: 575, startPoint y: 250, endPoint x: 585, endPoint y: 252, distance: 10.5
click at [575, 250] on textarea "Thank you for getting back to me. WHat has changed for it to" at bounding box center [551, 252] width 121 height 18
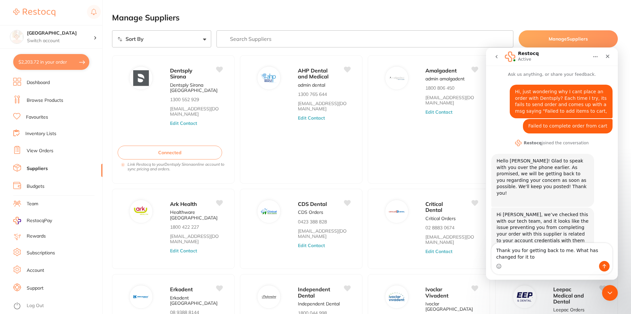
click at [529, 261] on textarea "Thank you for getting back to me. What has changed for it to" at bounding box center [551, 252] width 121 height 18
type textarea "Thank you for getting back to me. What has changed for it to just stop letting …"
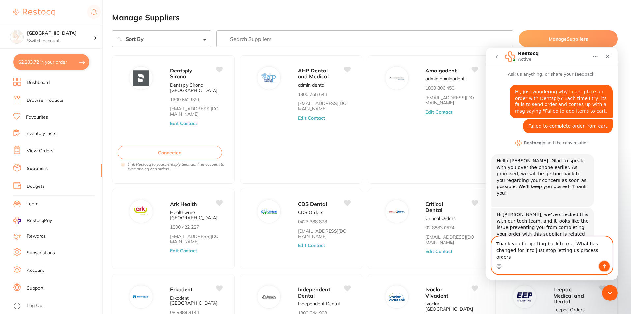
click at [605, 266] on icon "Send a message…" at bounding box center [603, 265] width 5 height 5
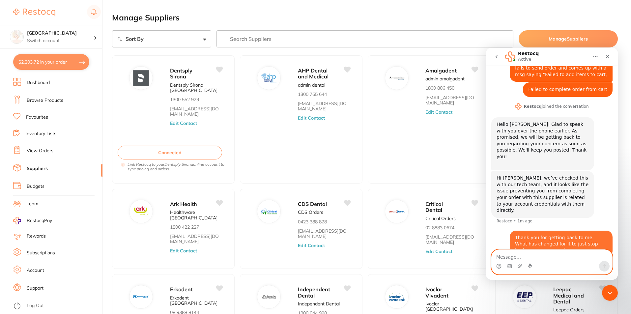
scroll to position [39, 0]
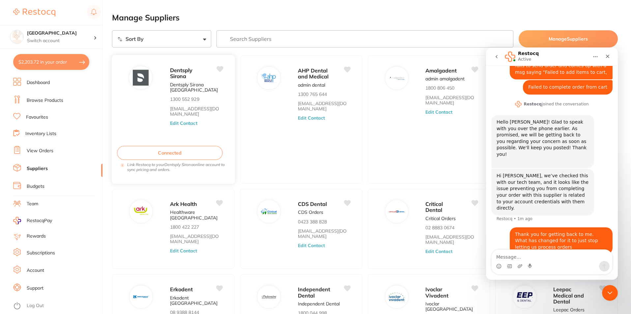
click at [161, 155] on button "Connected" at bounding box center [170, 153] width 106 height 14
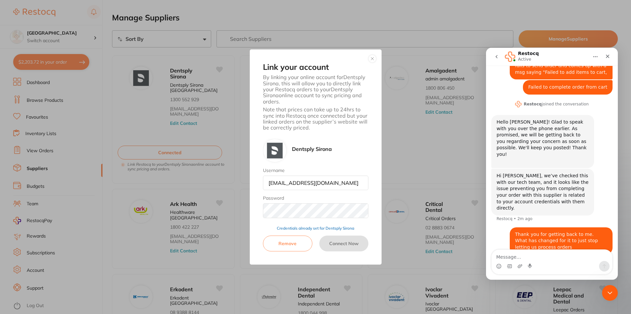
click at [372, 59] on button "button" at bounding box center [372, 59] width 8 height 8
